Goal: Transaction & Acquisition: Purchase product/service

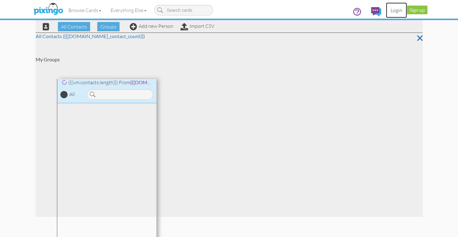
click at [395, 11] on link "Login" at bounding box center [396, 9] width 21 height 15
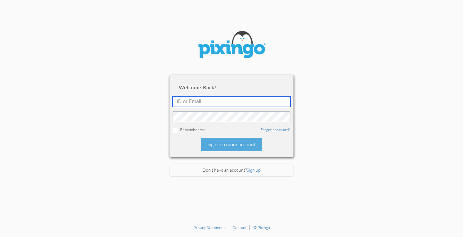
type input "[PERSON_NAME][EMAIL_ADDRESS][DOMAIN_NAME]"
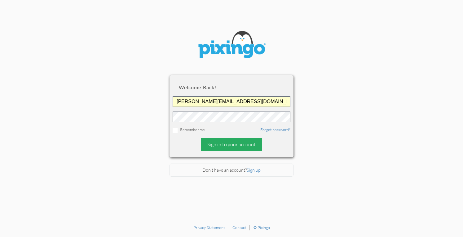
click at [225, 146] on div "Sign in to your account" at bounding box center [231, 144] width 61 height 13
click at [245, 141] on div "Sign in to your account" at bounding box center [231, 144] width 61 height 13
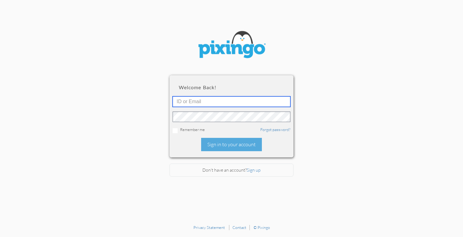
click at [202, 103] on input "text" at bounding box center [232, 101] width 118 height 11
type input "[PERSON_NAME][EMAIL_ADDRESS][DOMAIN_NAME]"
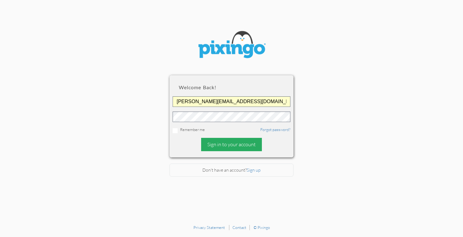
click at [208, 148] on div "Sign in to your account" at bounding box center [231, 144] width 61 height 13
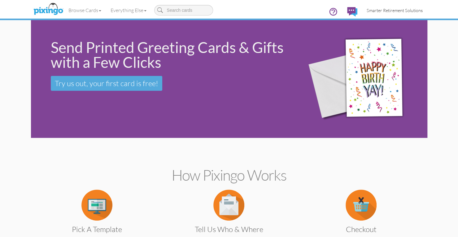
click at [390, 10] on span "Smarter Retirement Solutions" at bounding box center [395, 10] width 56 height 5
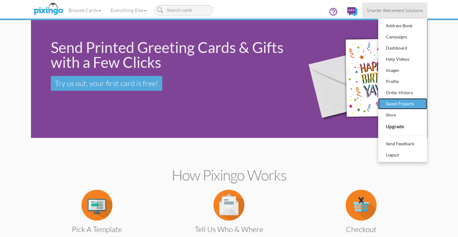
click at [394, 102] on div "Saved Projects" at bounding box center [403, 103] width 37 height 9
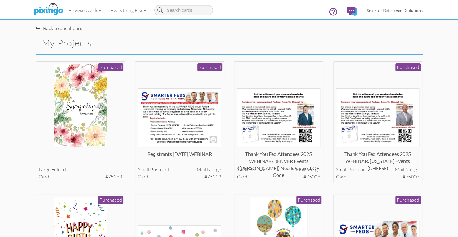
click at [387, 9] on span "Smarter Retirement Solutions" at bounding box center [395, 10] width 56 height 5
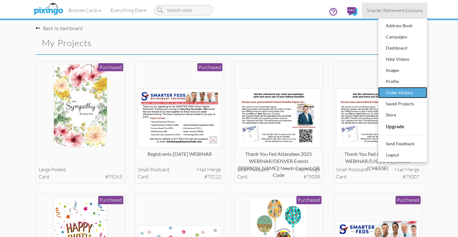
click at [397, 92] on div "Order History" at bounding box center [403, 92] width 37 height 9
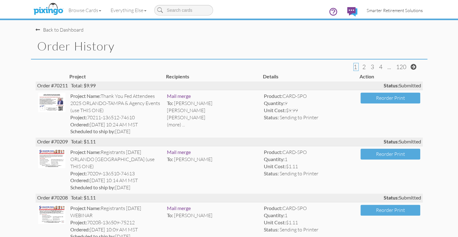
click at [379, 10] on span "Smarter Retirement Solutions" at bounding box center [395, 10] width 56 height 5
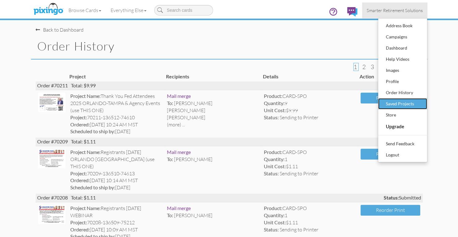
click at [394, 103] on div "Saved Projects" at bounding box center [403, 103] width 37 height 9
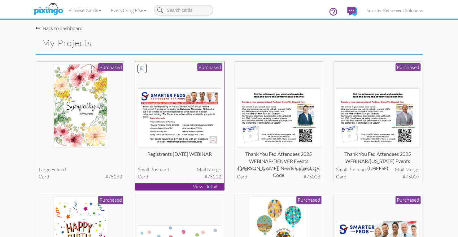
click at [166, 147] on img at bounding box center [179, 117] width 83 height 59
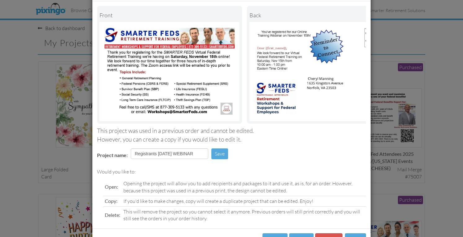
scroll to position [57, 0]
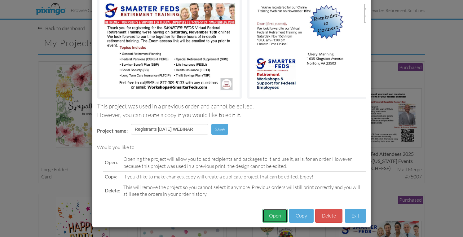
click at [275, 215] on button "Open" at bounding box center [275, 216] width 25 height 14
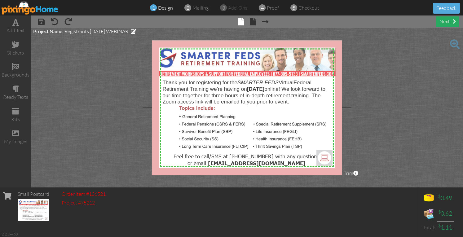
click at [446, 24] on div "next" at bounding box center [447, 21] width 23 height 10
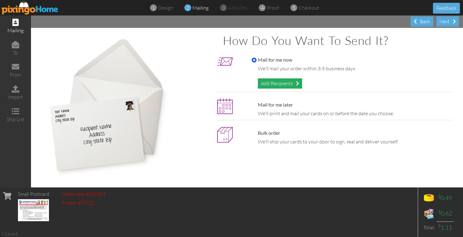
click at [272, 84] on div "Add Recipients" at bounding box center [280, 83] width 44 height 10
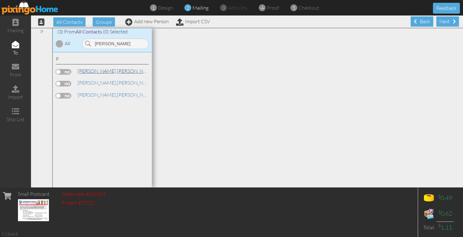
type input "[PERSON_NAME]"
click at [104, 72] on link "[PERSON_NAME]" at bounding box center [116, 70] width 79 height 7
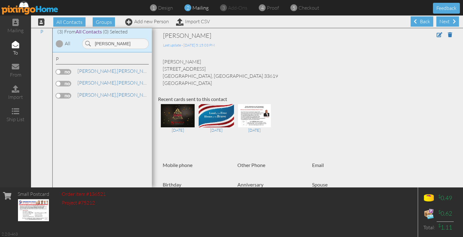
drag, startPoint x: 67, startPoint y: 72, endPoint x: 76, endPoint y: 72, distance: 8.7
click at [67, 72] on label at bounding box center [63, 72] width 15 height 6
click at [0, 0] on input "checkbox" at bounding box center [0, 0] width 0 height 0
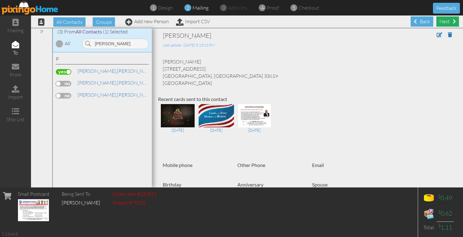
click at [437, 23] on div "Next" at bounding box center [447, 21] width 23 height 10
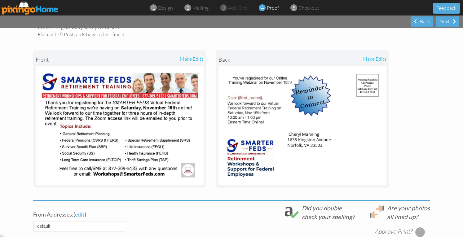
scroll to position [124, 0]
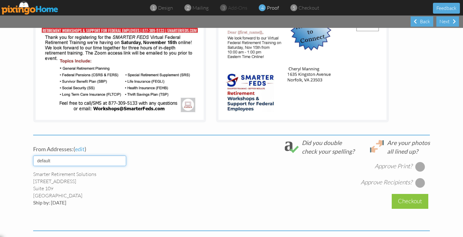
click at [105, 160] on select "default HOME DENVER Team AUSTIN Team COL SPGS team ORLANDO Team Replica Wealth …" at bounding box center [79, 161] width 93 height 11
select select "object:19378"
click at [33, 156] on select "default HOME DENVER Team AUSTIN Team COL SPGS team ORLANDO Team Replica Wealth …" at bounding box center [79, 161] width 93 height 11
click at [171, 185] on div "Approve Print? Approve Recipients?" at bounding box center [299, 172] width 261 height 32
click at [416, 167] on div at bounding box center [420, 167] width 10 height 10
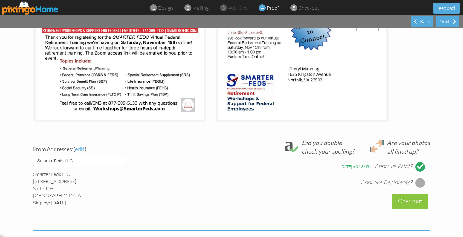
click at [419, 183] on div at bounding box center [420, 183] width 10 height 10
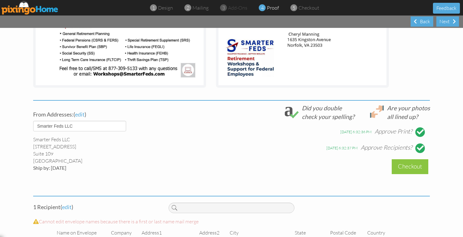
scroll to position [185, 0]
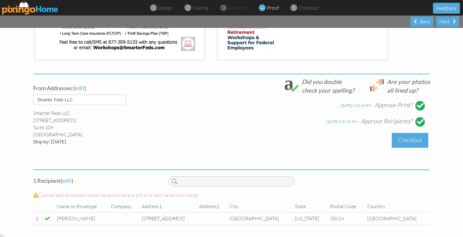
click at [417, 143] on div "Checkout" at bounding box center [410, 140] width 37 height 15
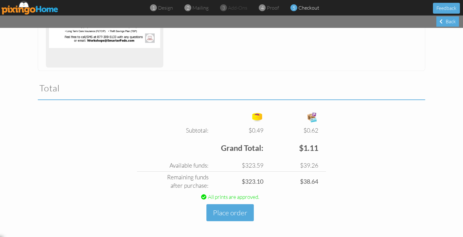
scroll to position [156, 0]
click at [231, 215] on button "Place order" at bounding box center [229, 212] width 47 height 17
